Goal: Task Accomplishment & Management: Manage account settings

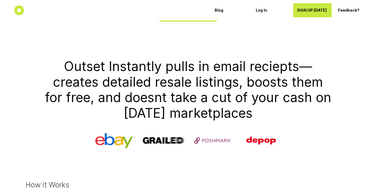
scroll to position [132, 0]
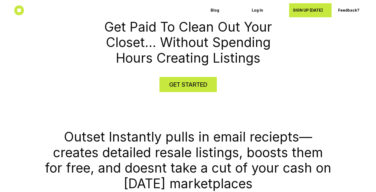
click at [312, 13] on div "SIGN UP [DATE]" at bounding box center [310, 10] width 35 height 9
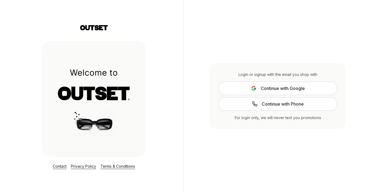
click at [251, 93] on button "Continue with Google" at bounding box center [277, 89] width 119 height 14
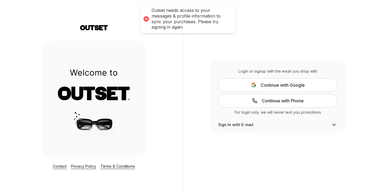
click at [263, 86] on span "Continue with Google" at bounding box center [283, 85] width 44 height 6
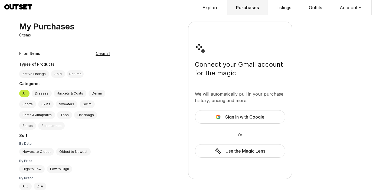
click at [212, 116] on button "Sign In with Google" at bounding box center [240, 117] width 90 height 14
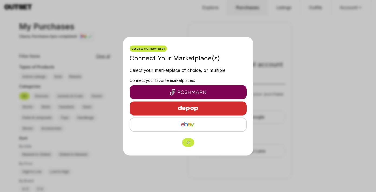
click at [199, 90] on img "button" at bounding box center [188, 92] width 108 height 6
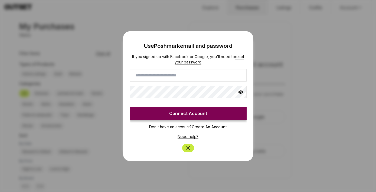
click at [187, 152] on button "Close" at bounding box center [188, 148] width 12 height 9
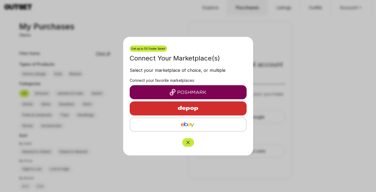
click at [187, 143] on icon "Close" at bounding box center [187, 142] width 5 height 5
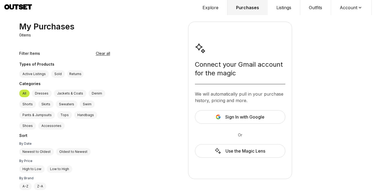
click at [214, 9] on button "Explore" at bounding box center [211, 7] width 34 height 15
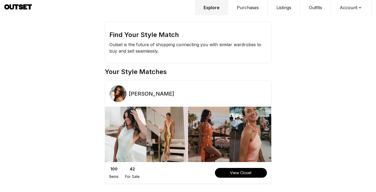
click at [283, 12] on button "Listings" at bounding box center [284, 7] width 32 height 15
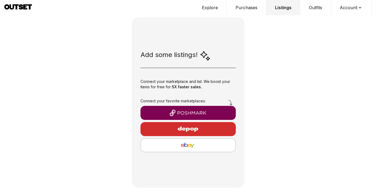
click at [169, 117] on button "button" at bounding box center [187, 113] width 95 height 14
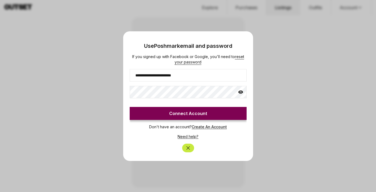
type input "**********"
click at [188, 113] on button "Connect Account" at bounding box center [188, 113] width 117 height 13
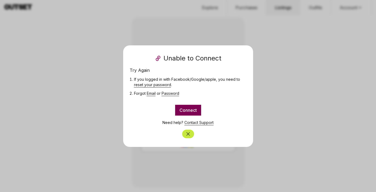
click at [190, 135] on icon "Close" at bounding box center [187, 133] width 5 height 5
